Goal: Task Accomplishment & Management: Use online tool/utility

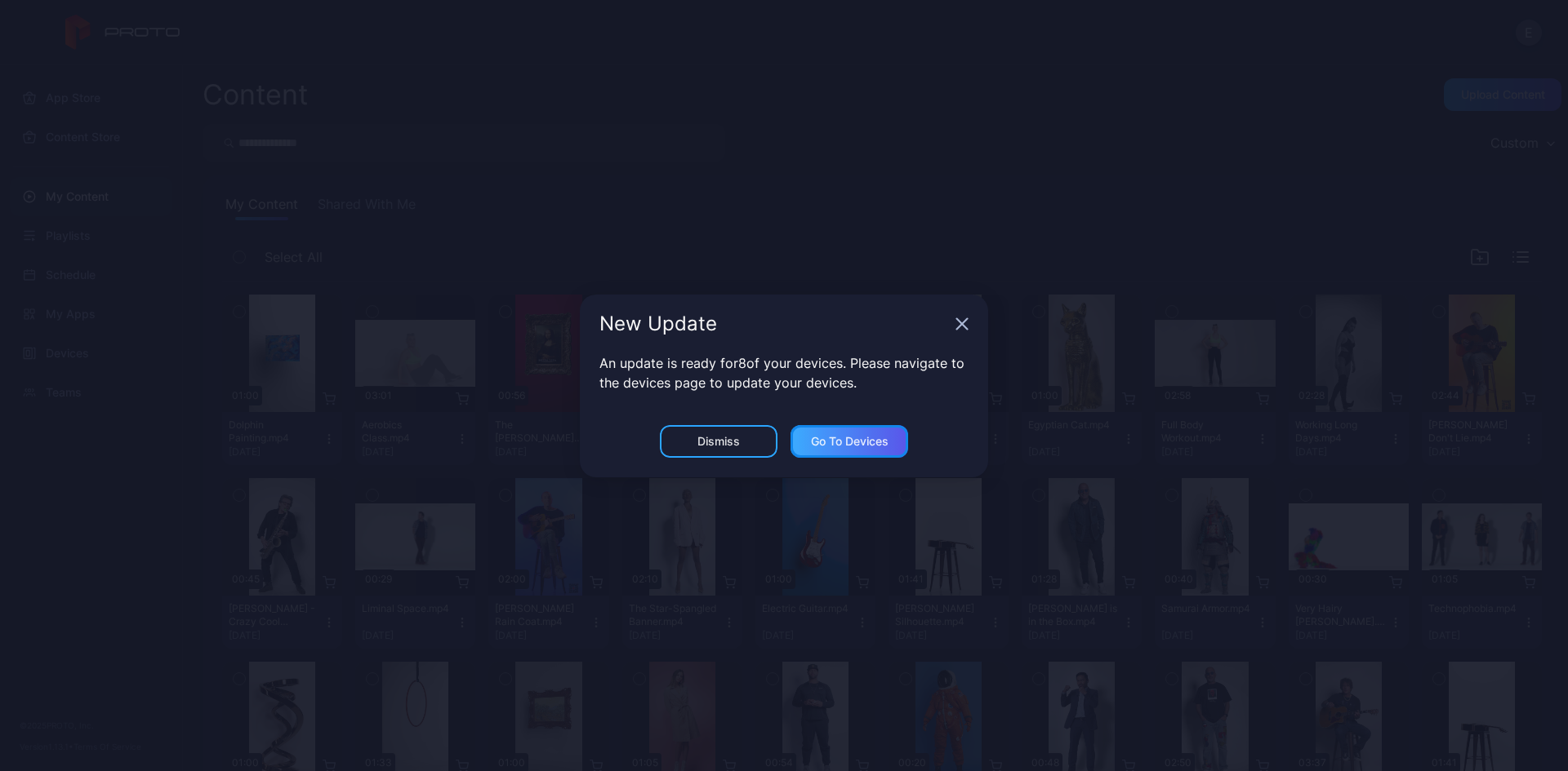
click at [815, 444] on div "Go to devices" at bounding box center [850, 441] width 77 height 13
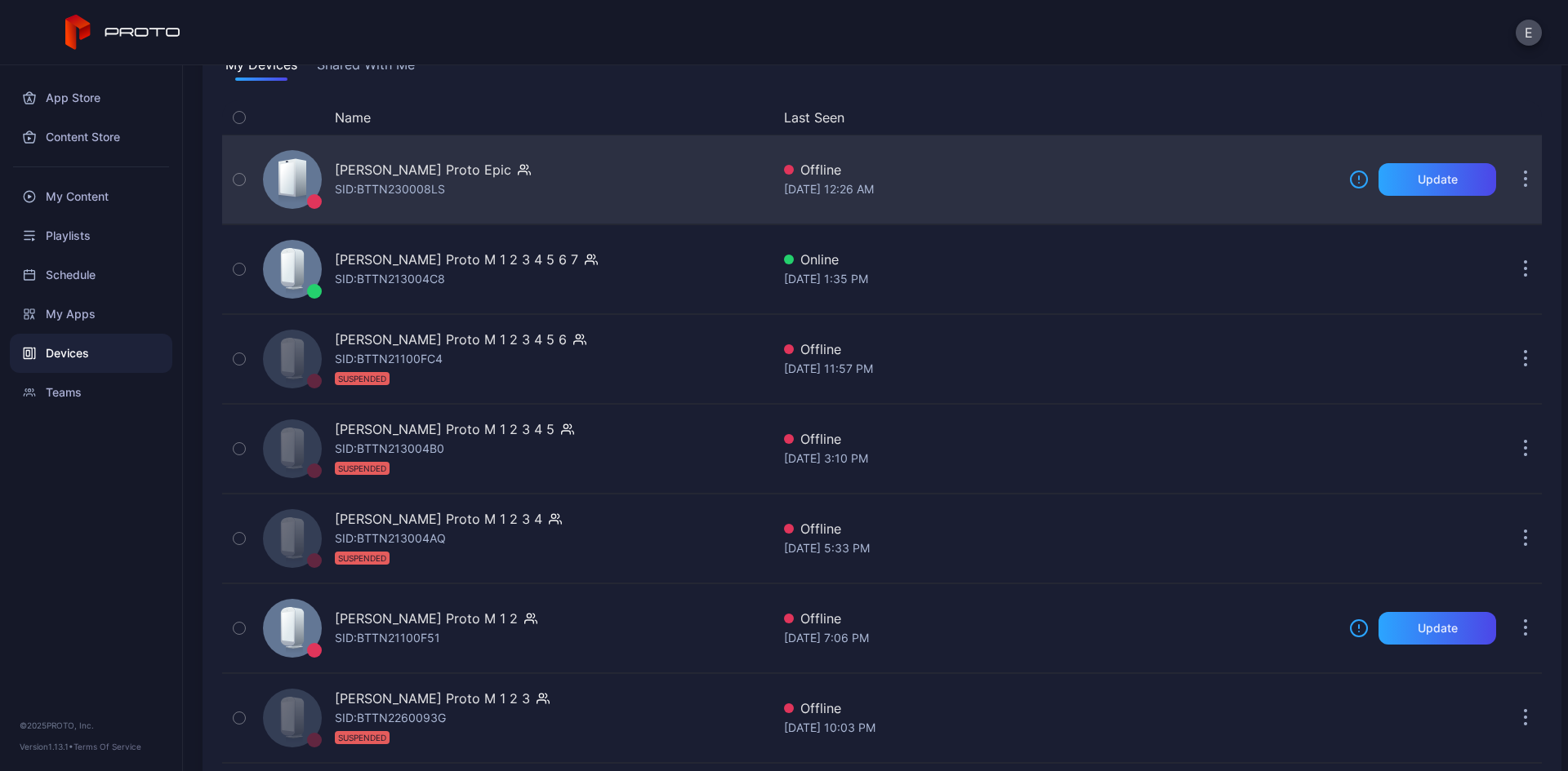
scroll to position [98, 0]
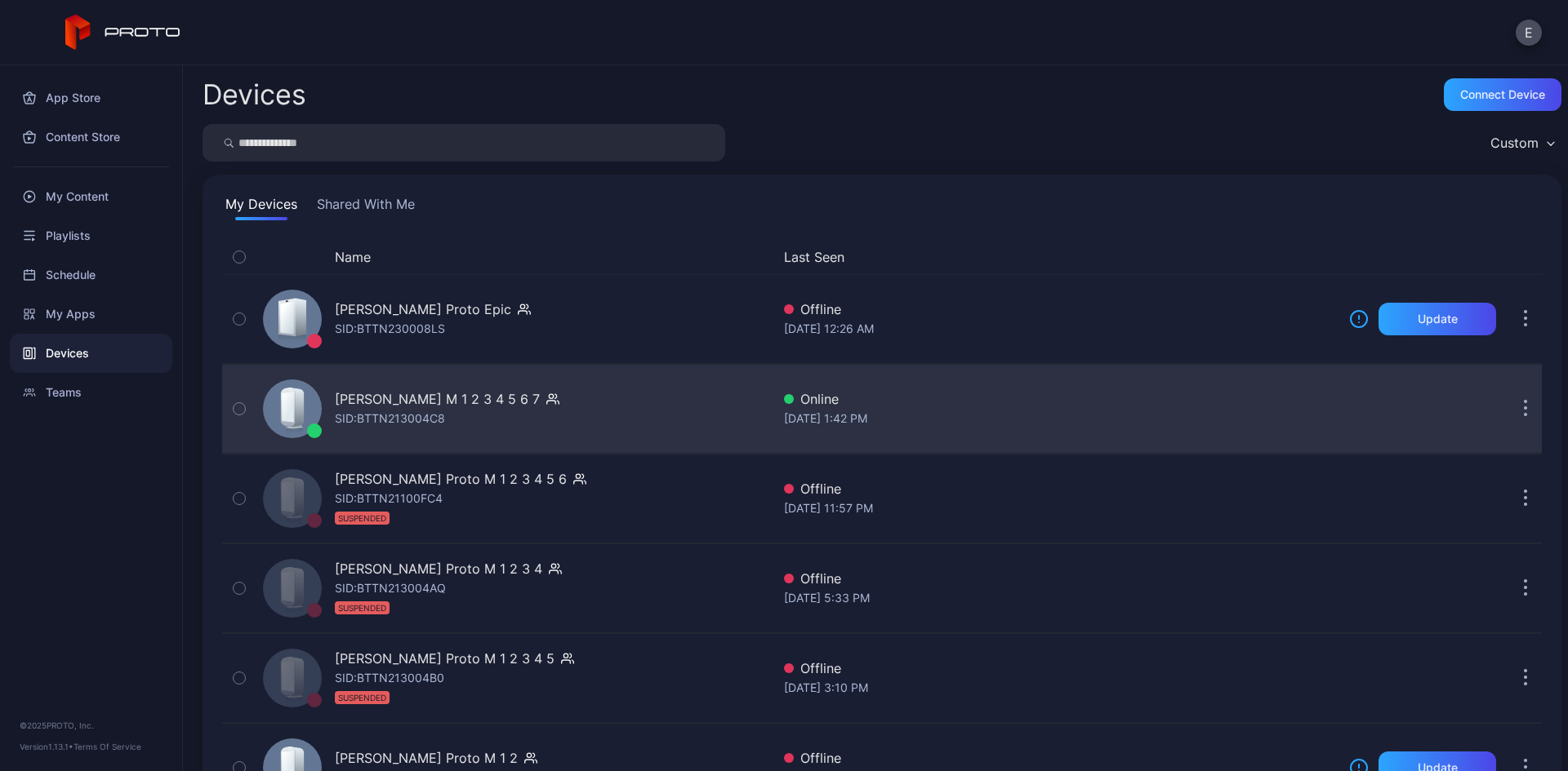
click at [1524, 408] on icon "button" at bounding box center [1526, 409] width 4 height 18
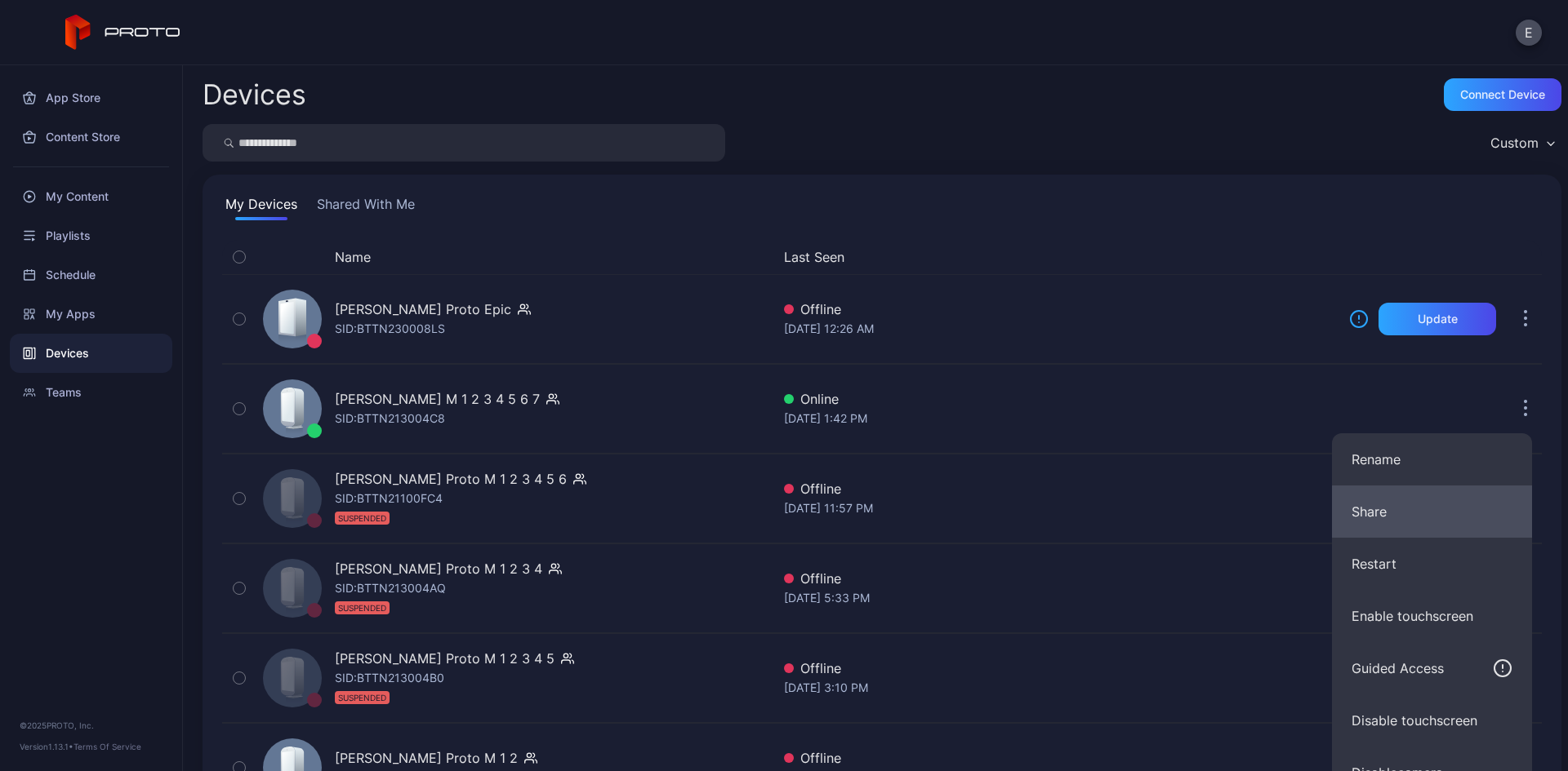
click at [1376, 509] on button "Share" at bounding box center [1431, 512] width 200 height 52
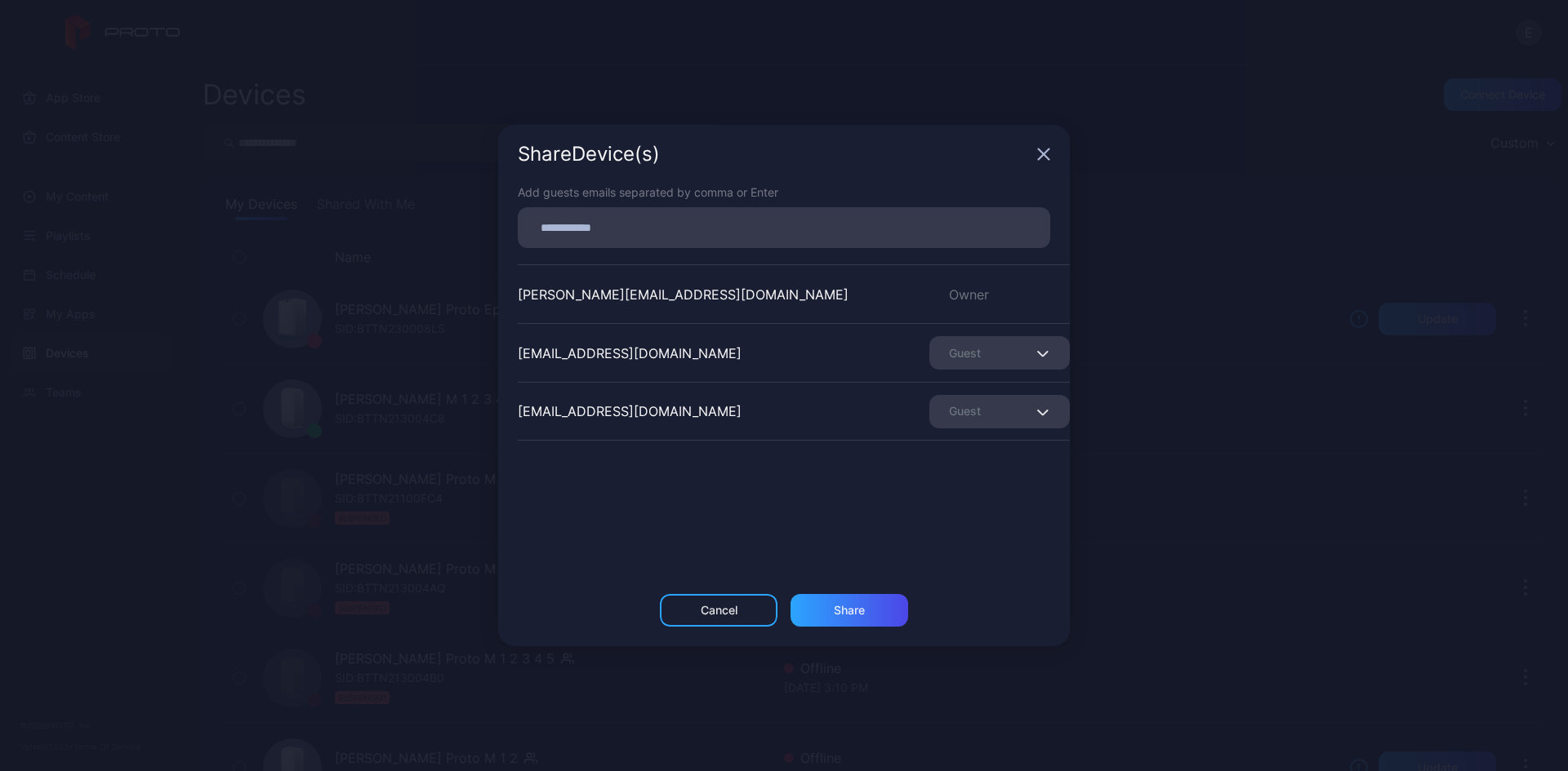
click at [1041, 150] on icon "button" at bounding box center [1043, 154] width 14 height 13
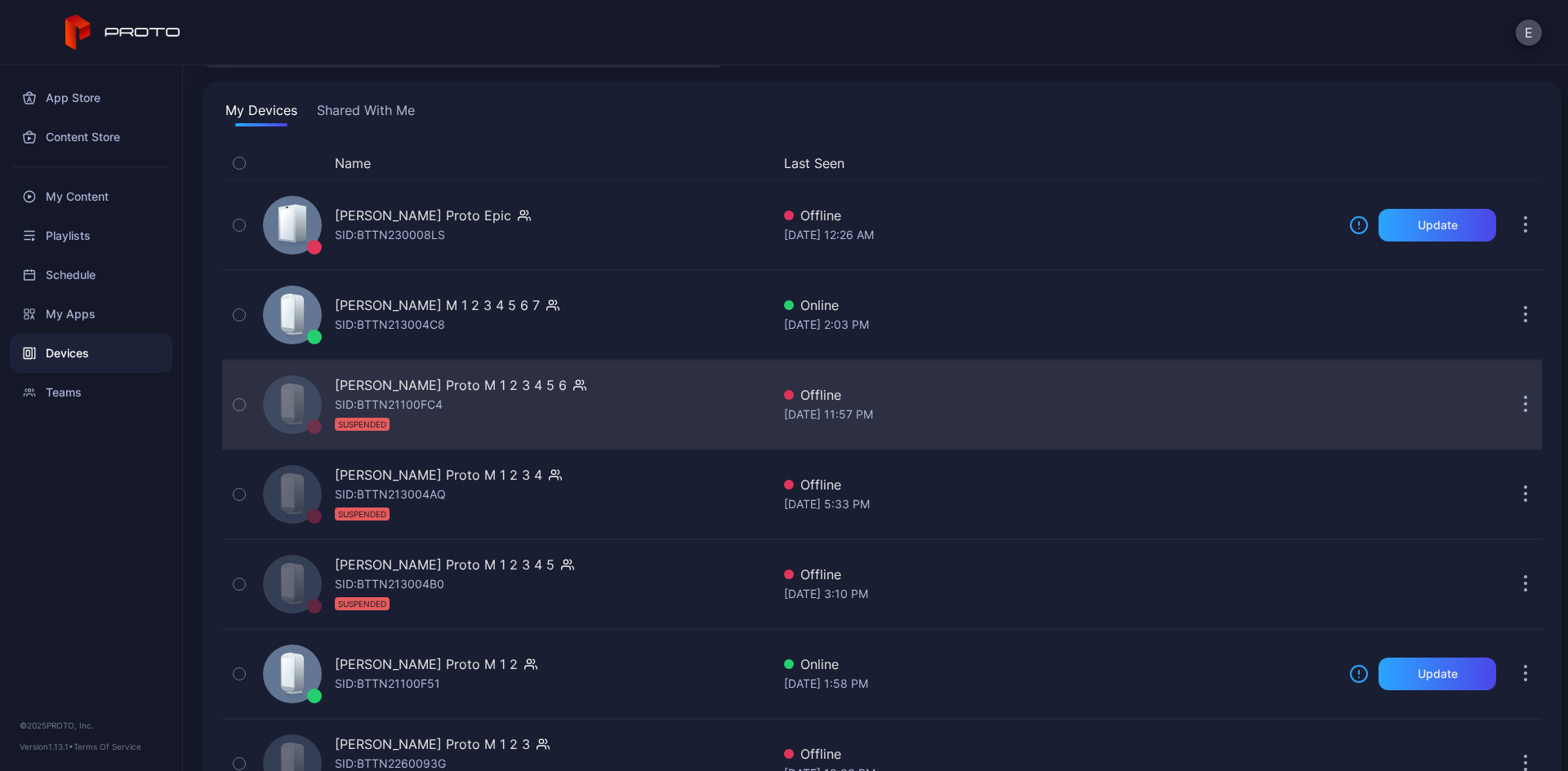
scroll to position [262, 0]
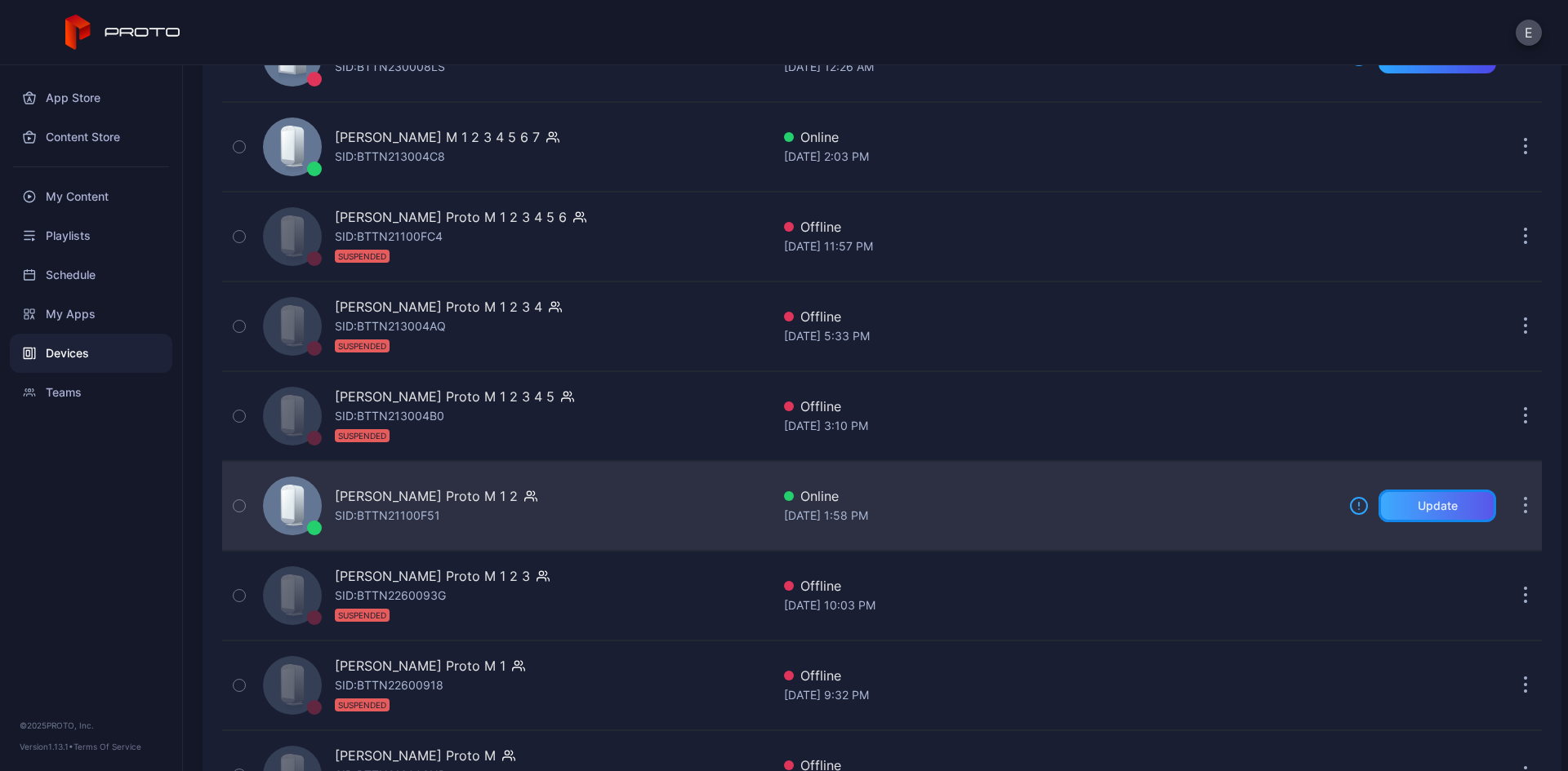
click at [1436, 509] on div "Update" at bounding box center [1437, 506] width 40 height 13
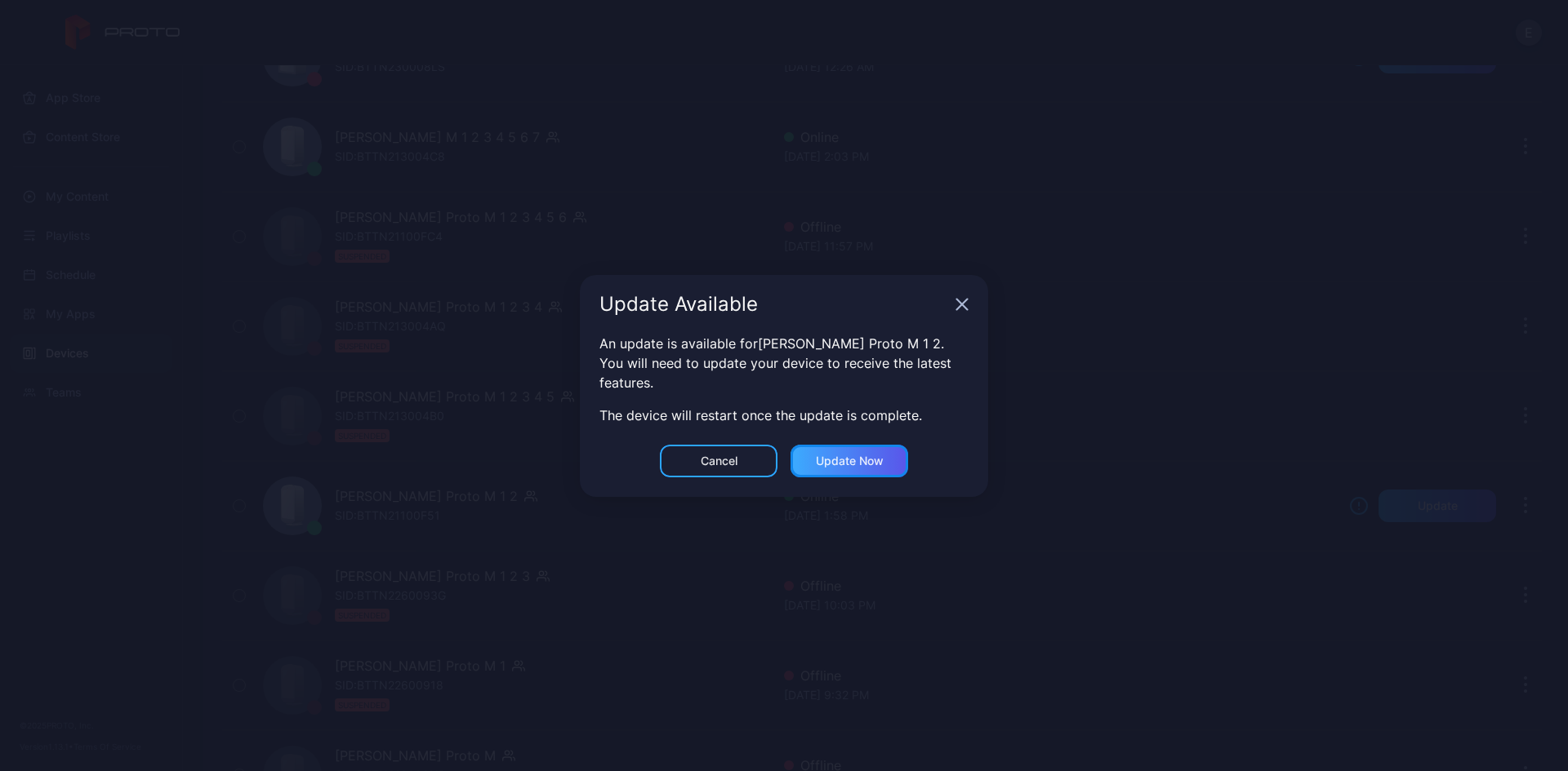
click at [862, 469] on div "Update now" at bounding box center [850, 461] width 118 height 33
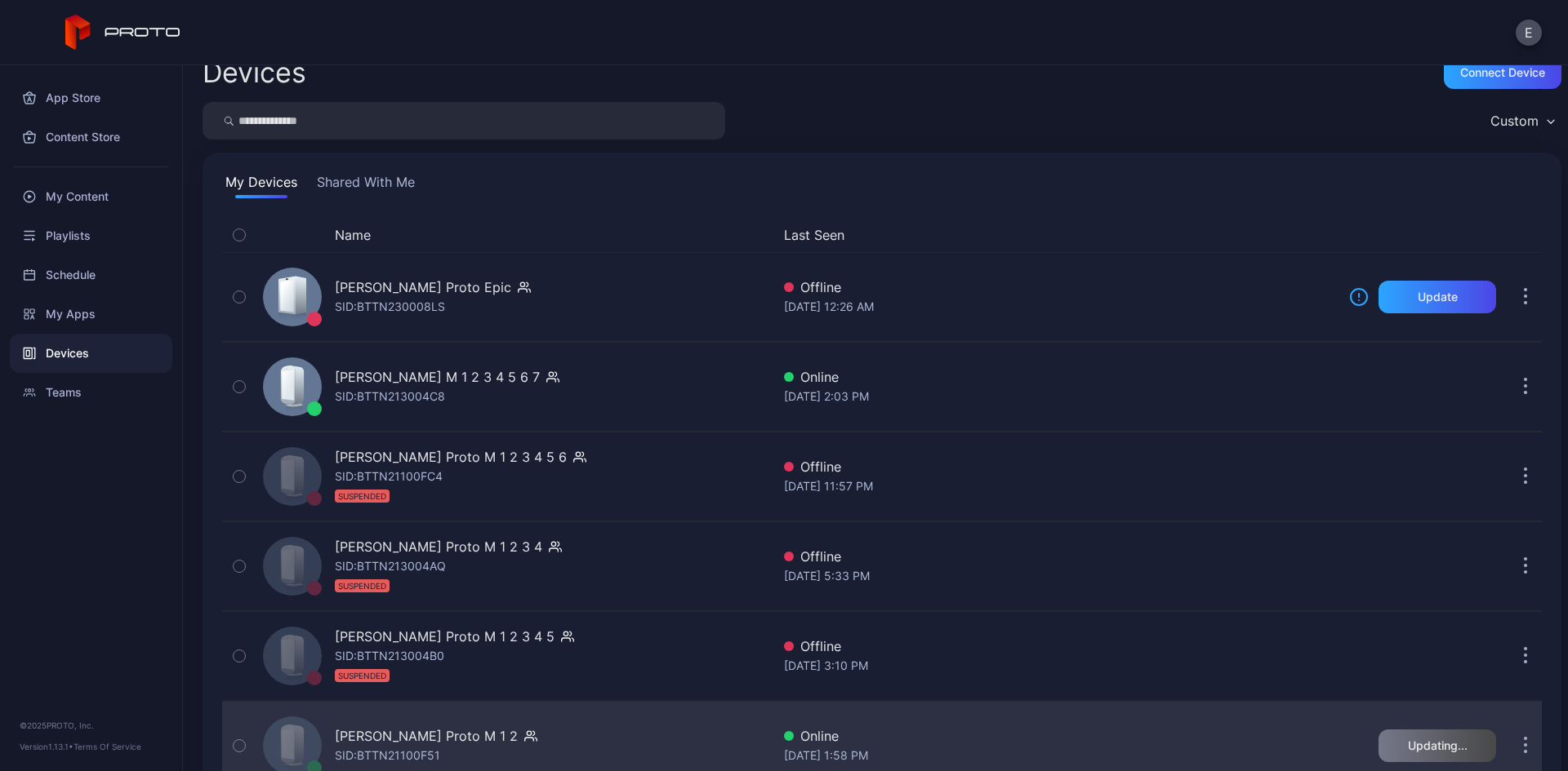
scroll to position [17, 0]
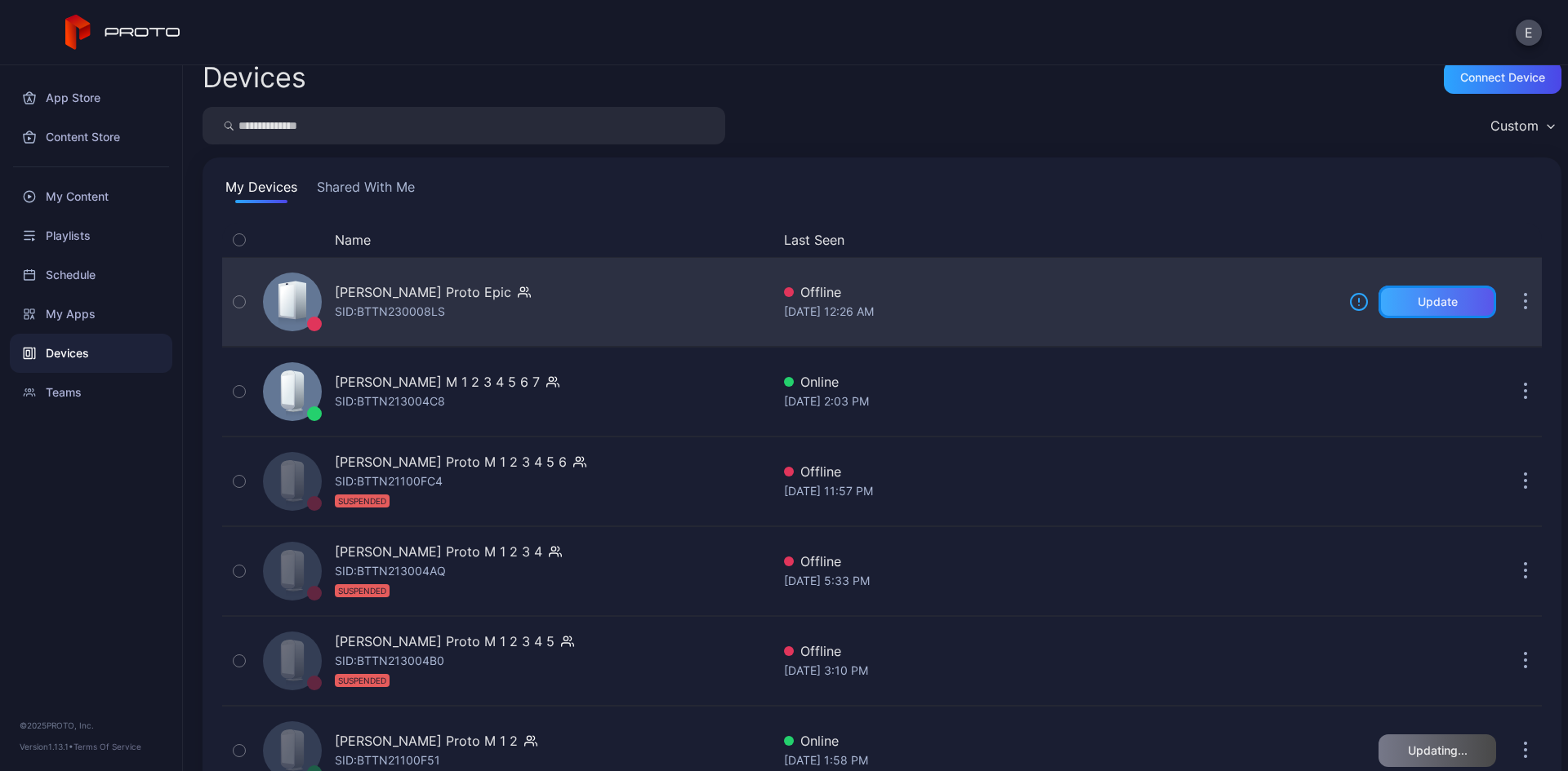
click at [1414, 309] on div "Update" at bounding box center [1437, 302] width 118 height 33
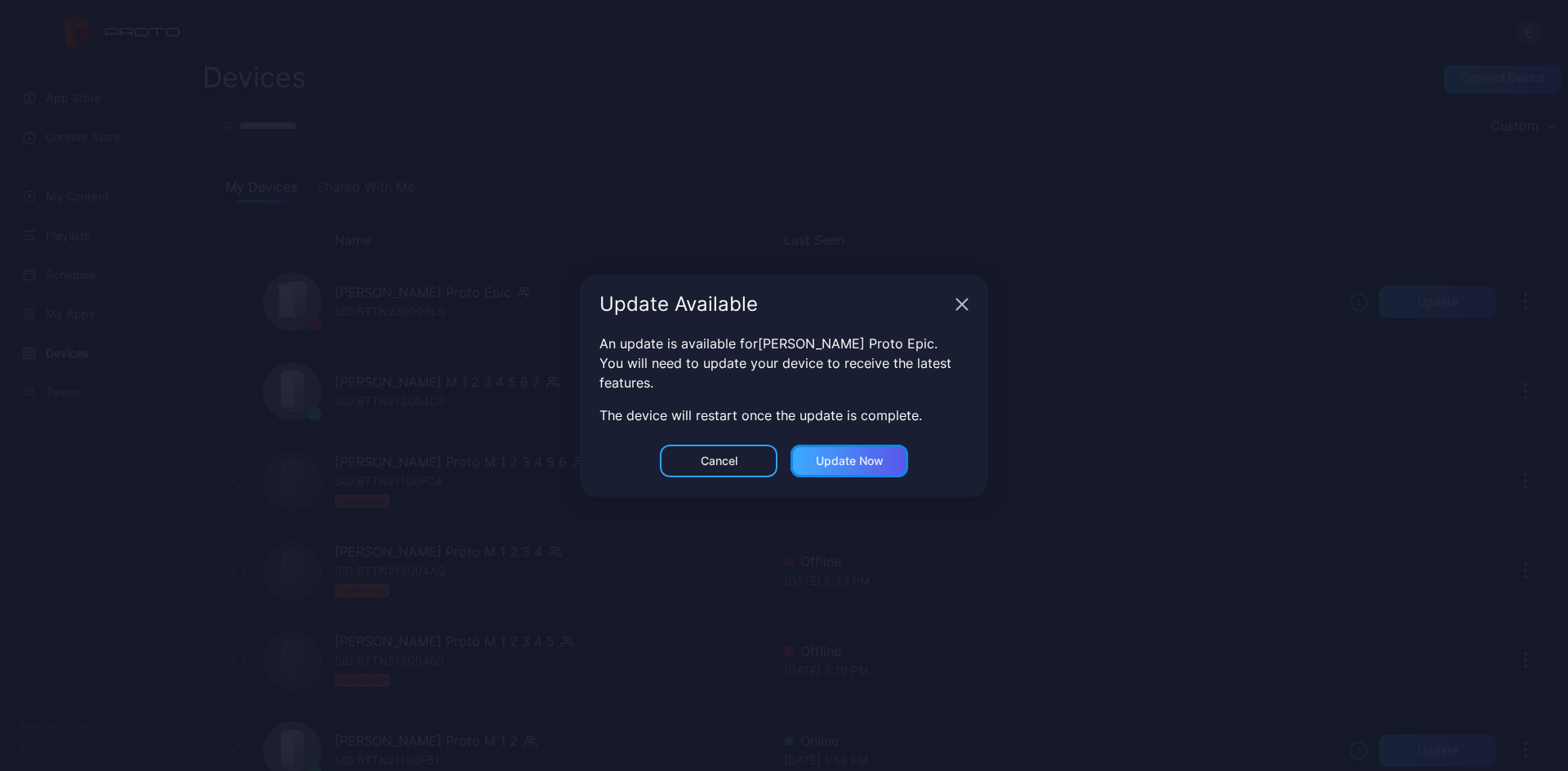
click at [831, 456] on div "Update now" at bounding box center [850, 462] width 68 height 13
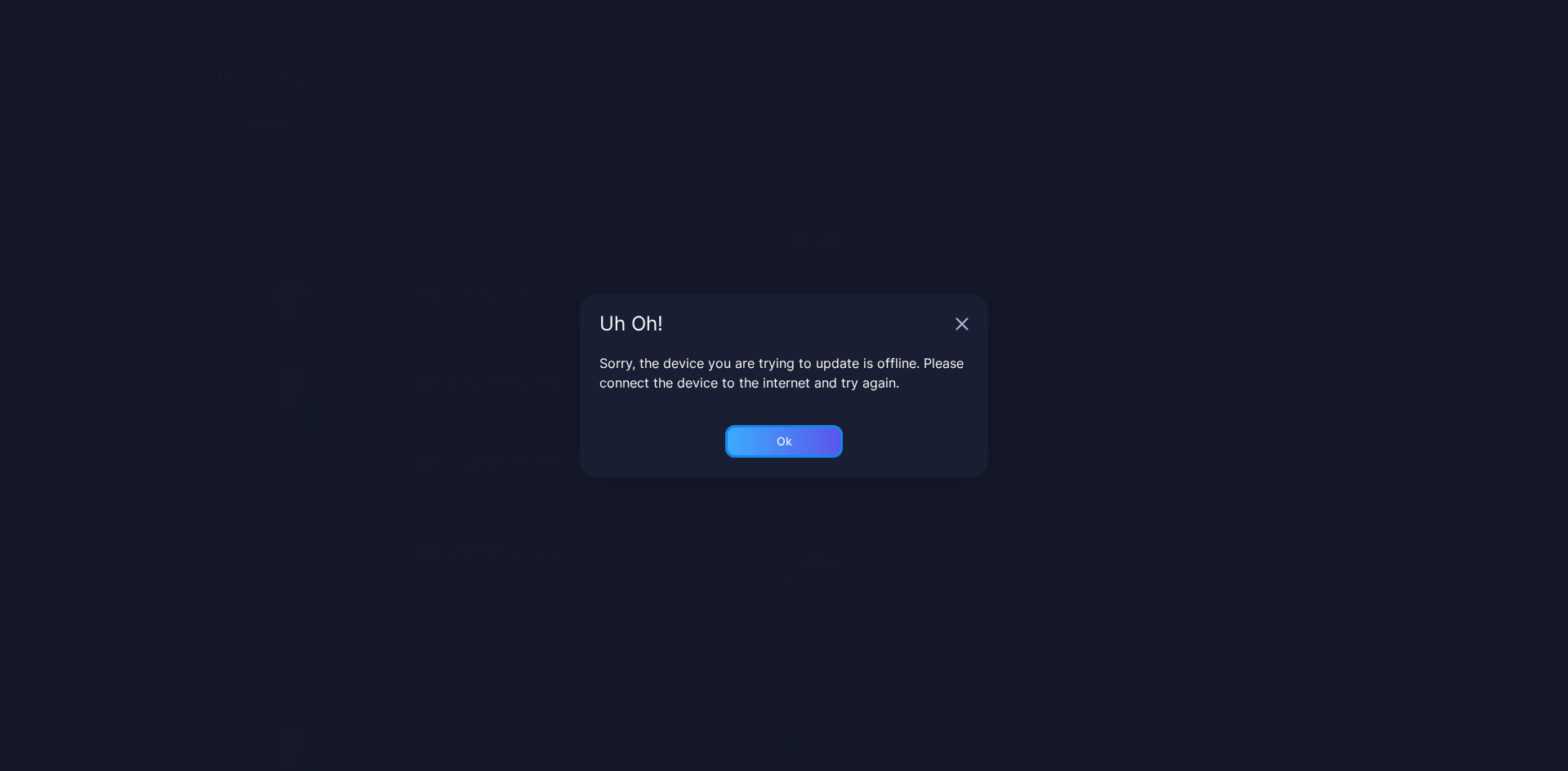
click at [789, 456] on div "Ok" at bounding box center [784, 441] width 118 height 33
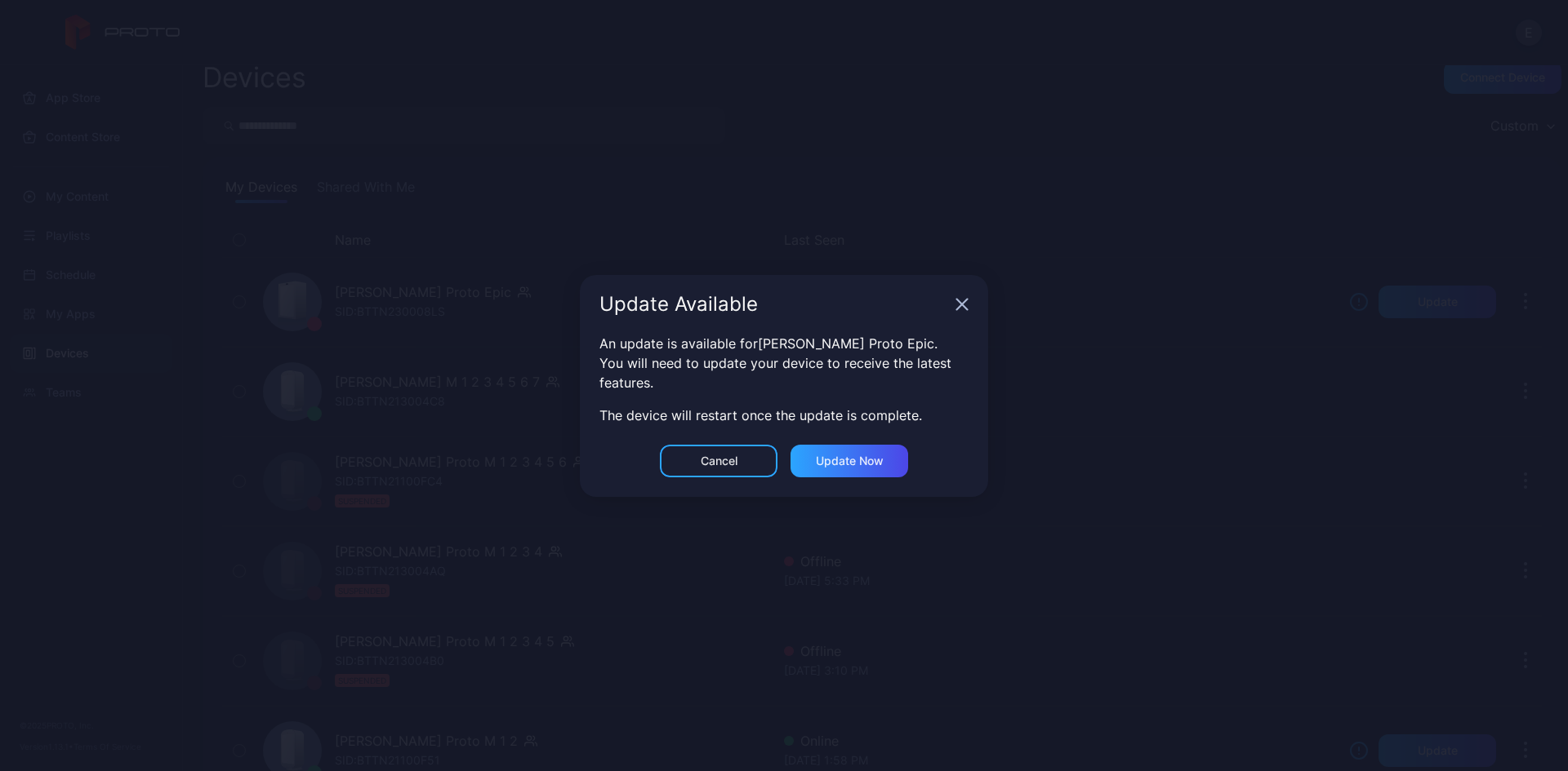
click at [958, 312] on div "Update Available" at bounding box center [783, 304] width 408 height 59
click at [964, 302] on icon "button" at bounding box center [961, 304] width 11 height 11
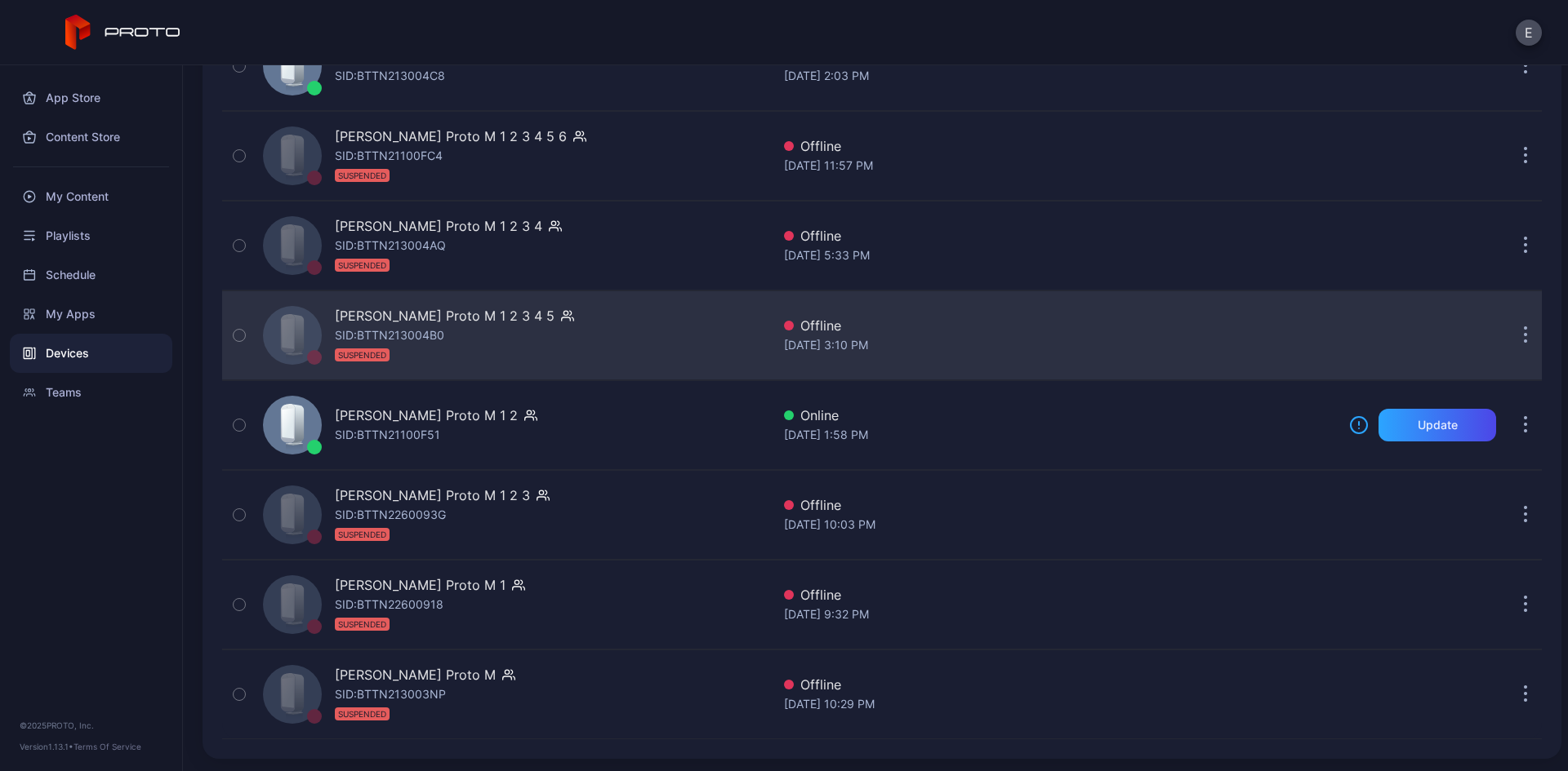
scroll to position [343, 0]
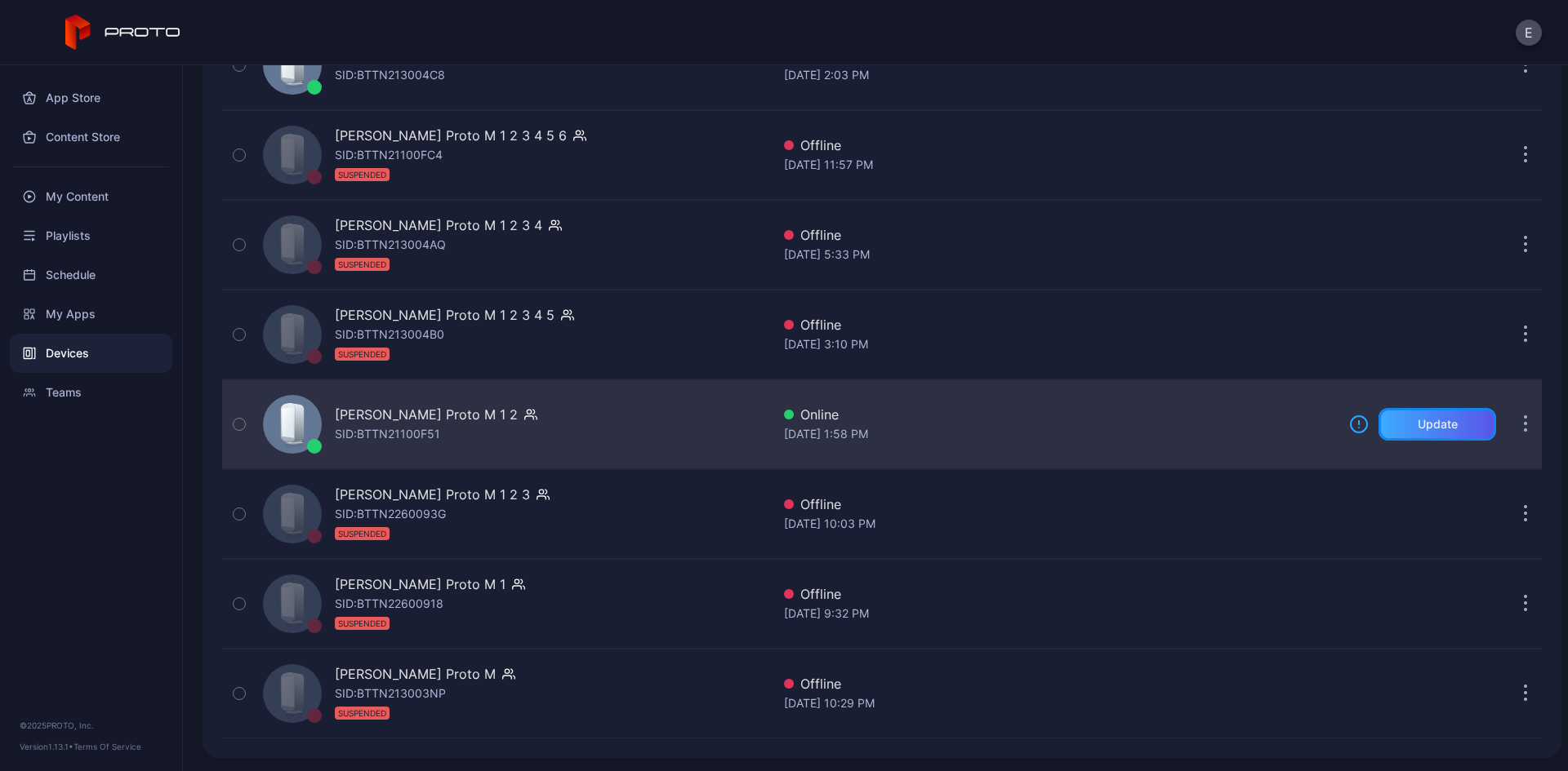
click at [1434, 438] on div "Update" at bounding box center [1437, 424] width 118 height 33
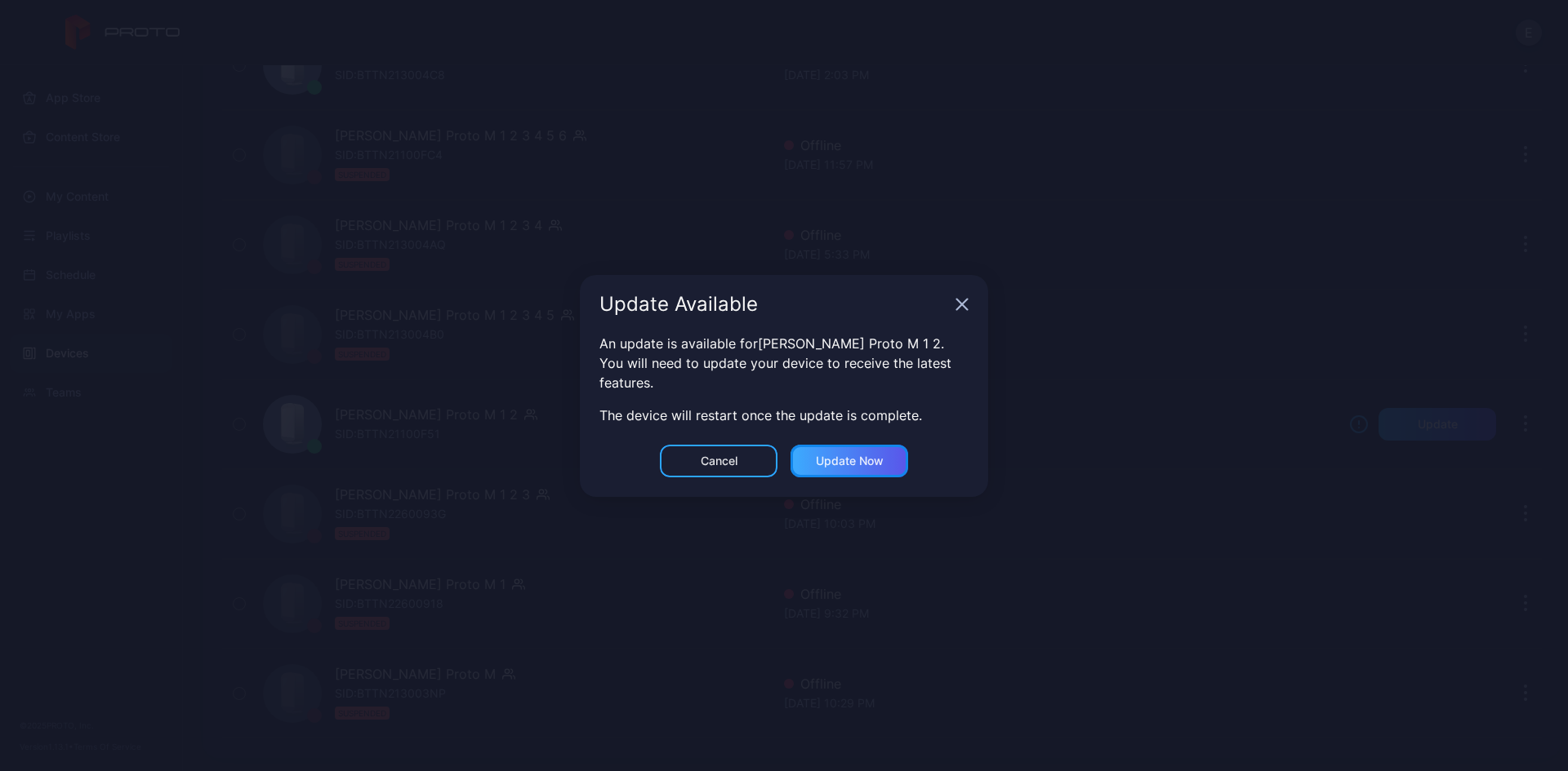
click at [821, 461] on div "Update now" at bounding box center [850, 462] width 68 height 13
